Goal: Ask a question

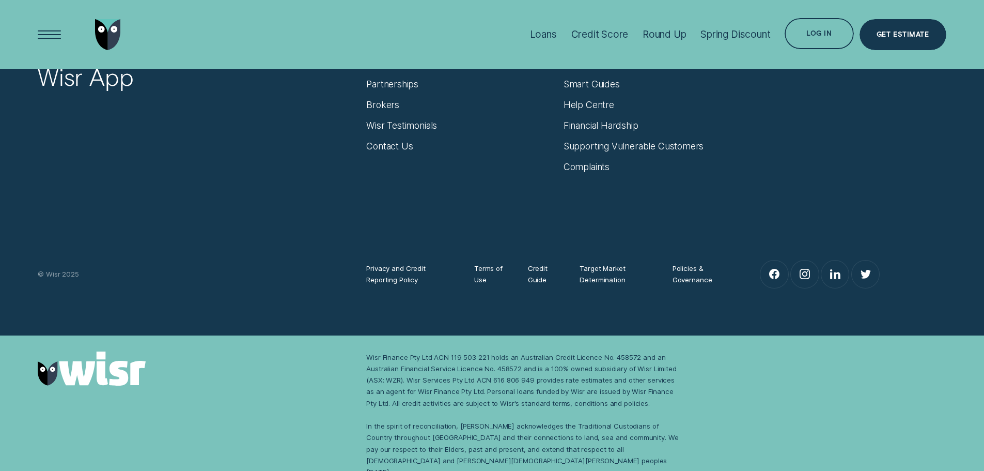
scroll to position [4387, 0]
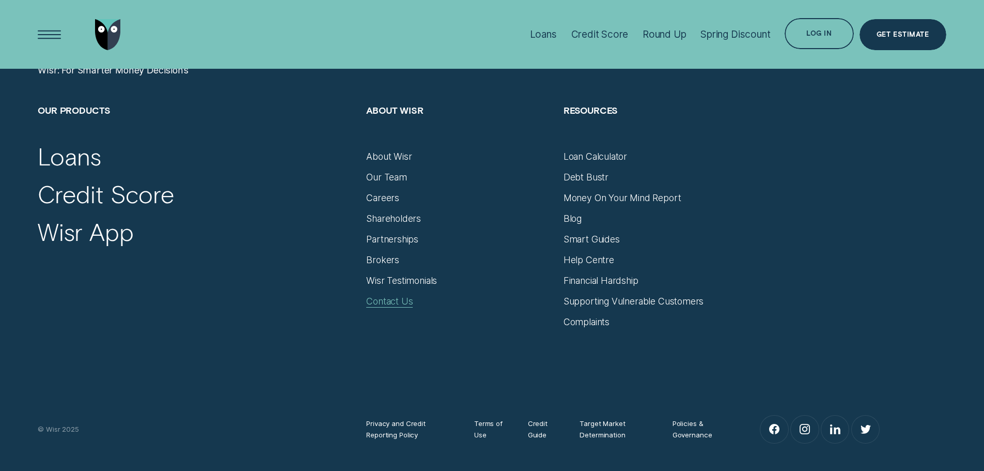
click at [394, 301] on div "Contact Us" at bounding box center [389, 300] width 46 height 11
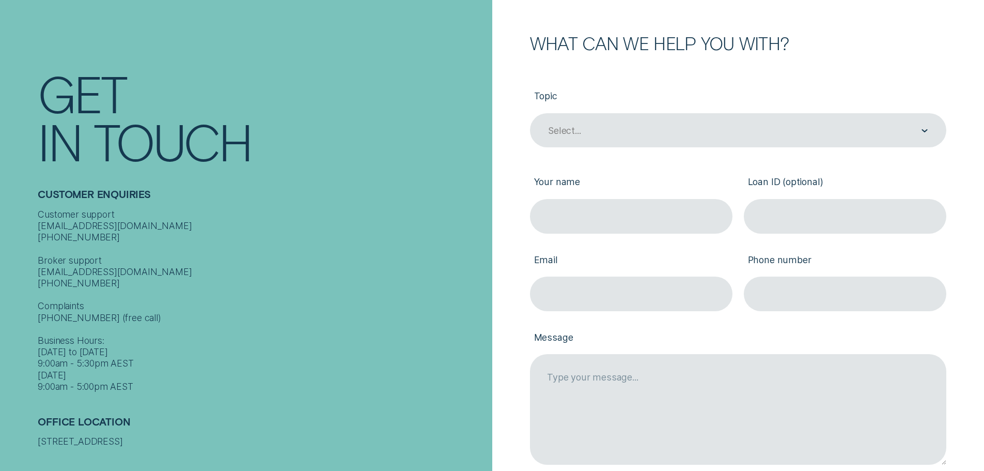
scroll to position [155, 0]
click at [648, 112] on label "Topic" at bounding box center [738, 97] width 416 height 32
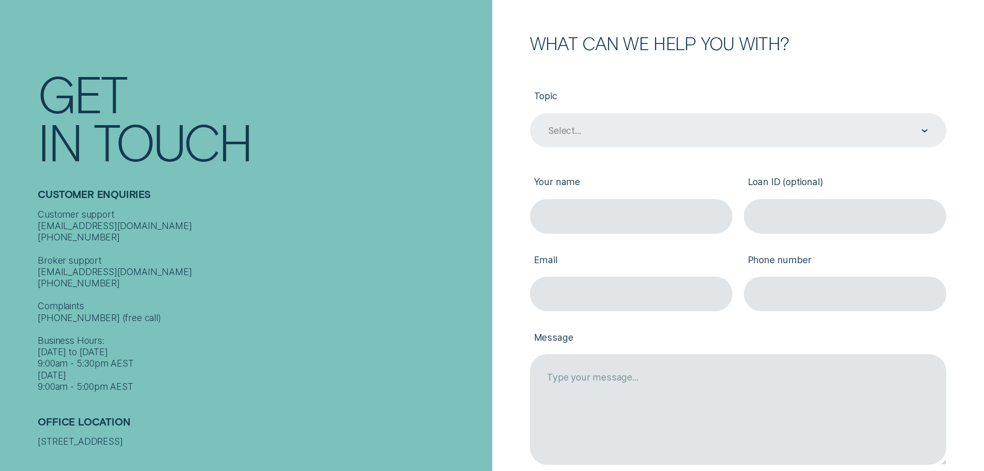
click at [648, 141] on div "Select..." at bounding box center [738, 130] width 416 height 35
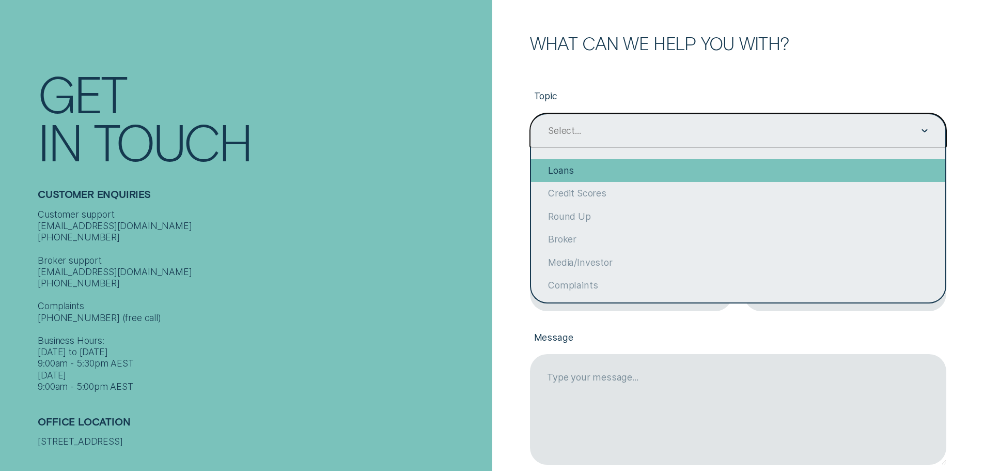
click at [570, 172] on div "Loans" at bounding box center [738, 170] width 414 height 23
type input "Loans"
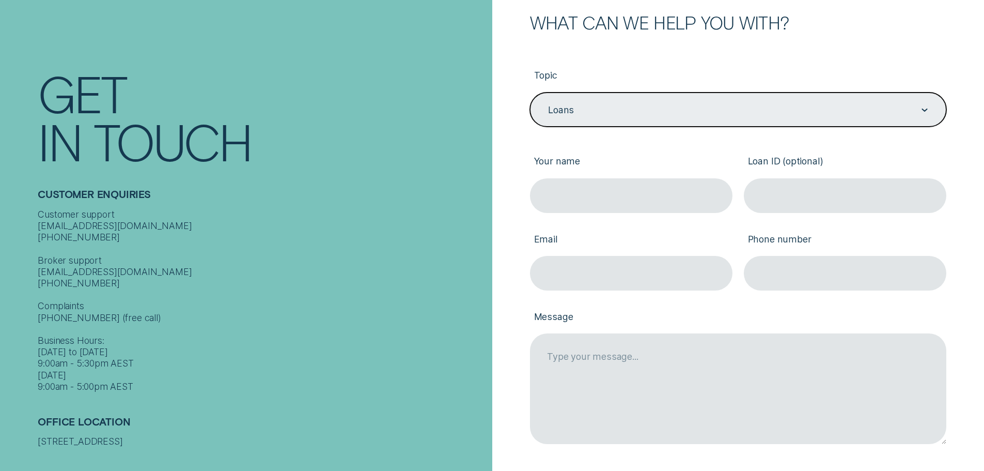
scroll to position [155, 0]
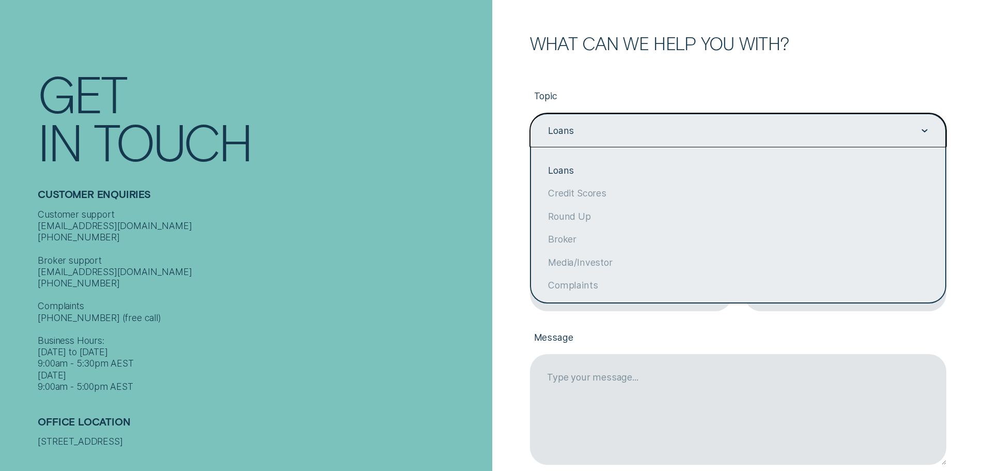
click at [715, 145] on div "Loans" at bounding box center [738, 130] width 416 height 35
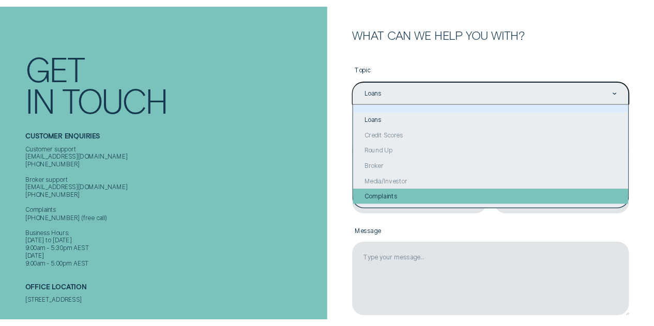
scroll to position [80, 0]
